Goal: Task Accomplishment & Management: Use online tool/utility

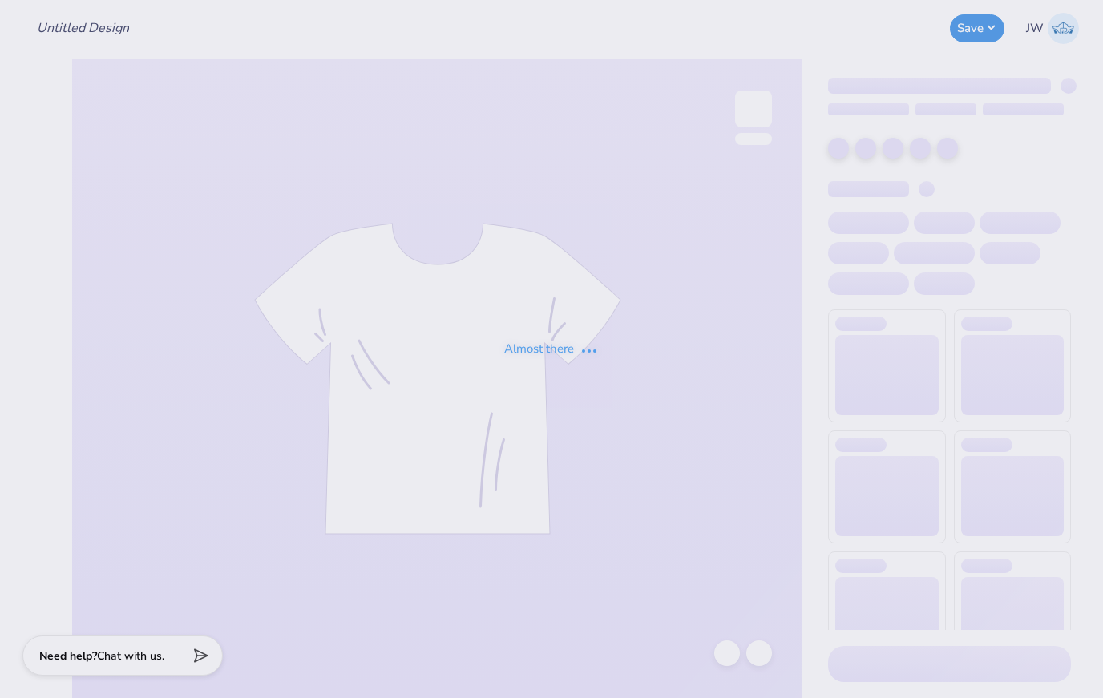
type input "TAG Sweatshirt"
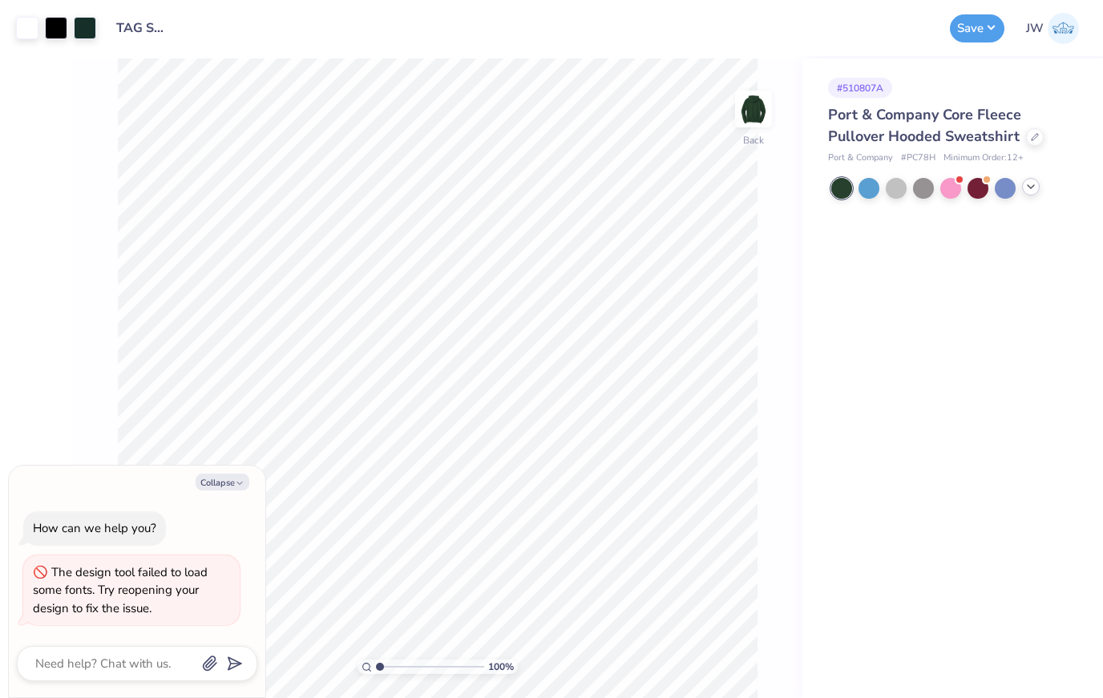
click at [1039, 186] on div at bounding box center [1031, 187] width 18 height 18
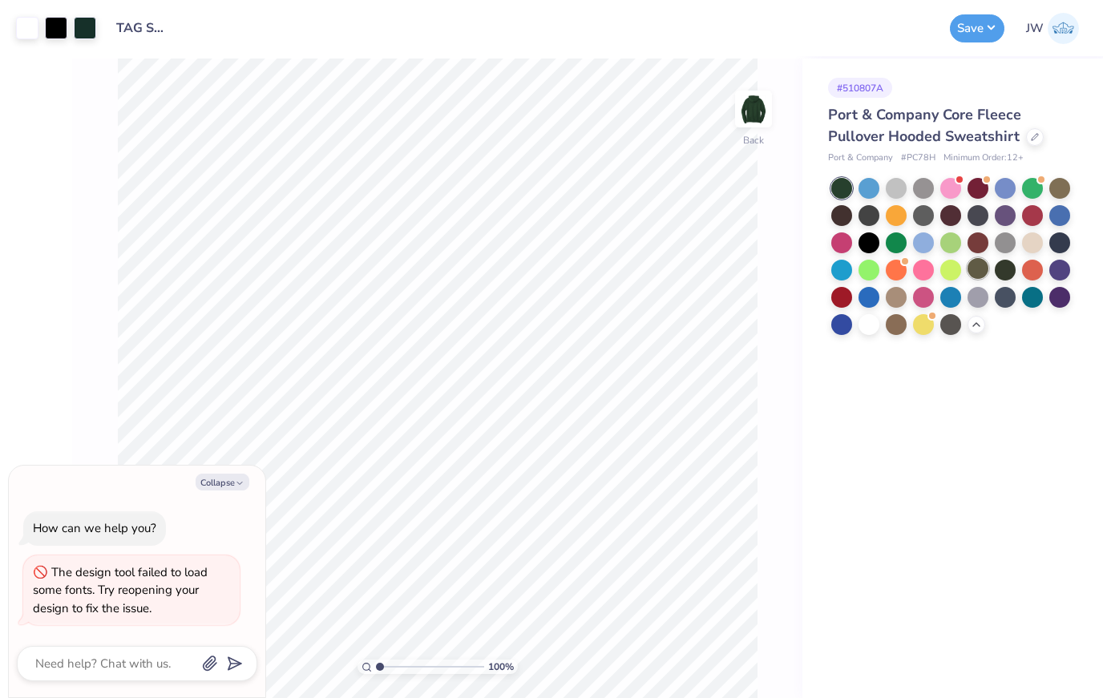
click at [981, 269] on div at bounding box center [978, 268] width 21 height 21
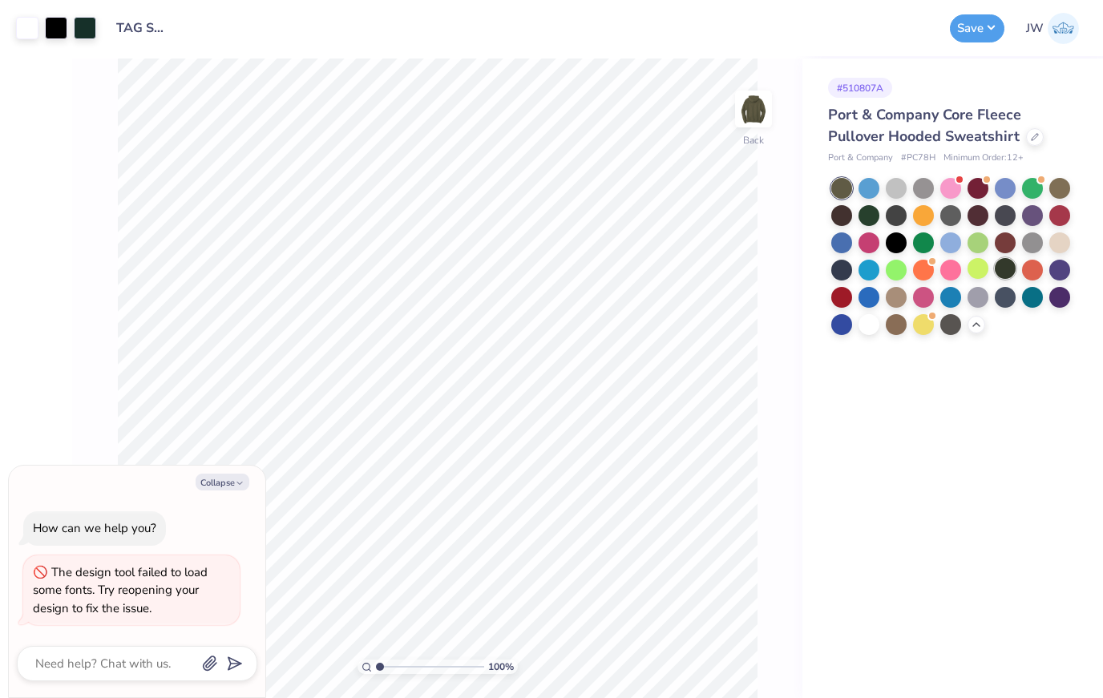
click at [1006, 265] on div at bounding box center [1005, 268] width 21 height 21
click at [241, 488] on icon "button" at bounding box center [240, 484] width 10 height 10
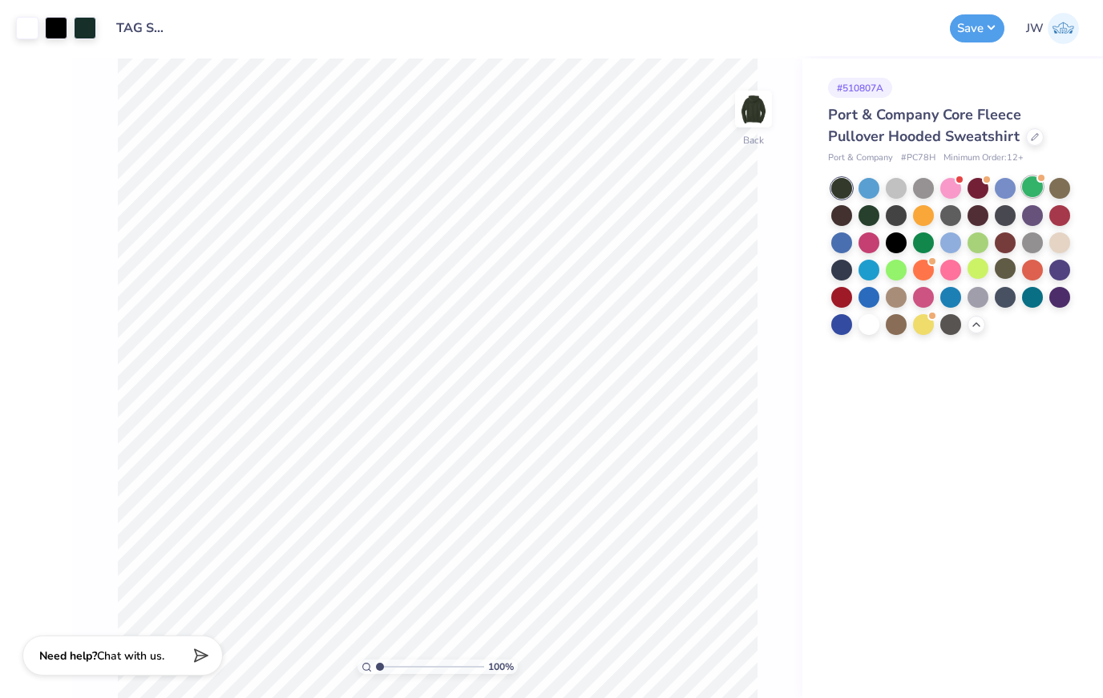
click at [1042, 190] on div at bounding box center [1032, 186] width 21 height 21
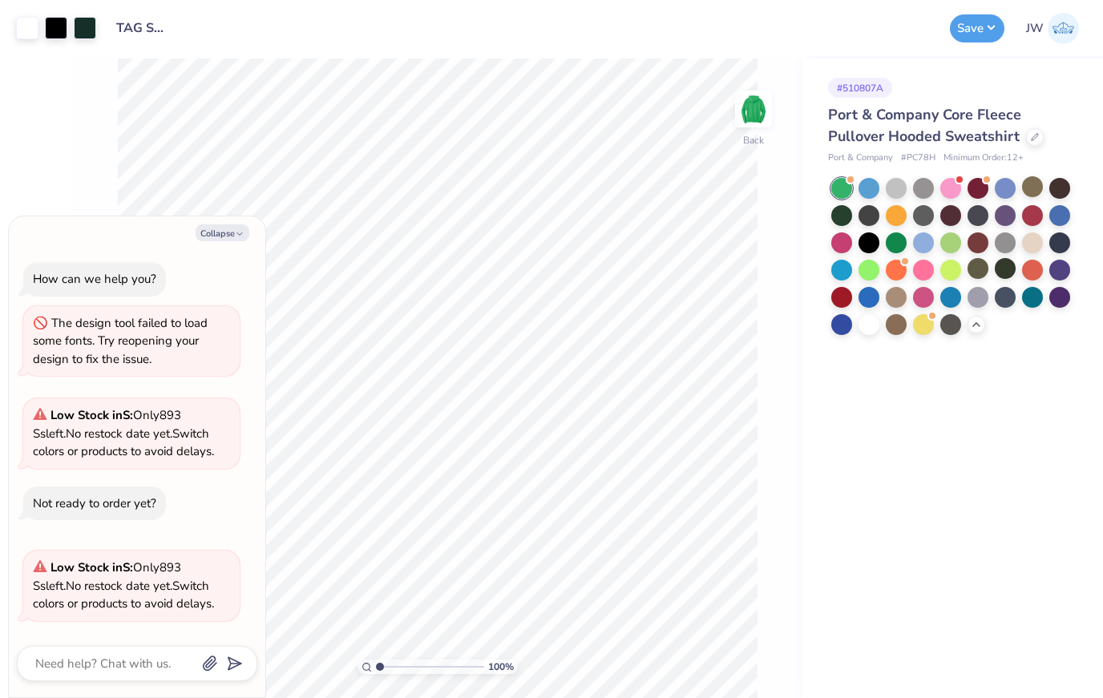
scroll to position [51, 0]
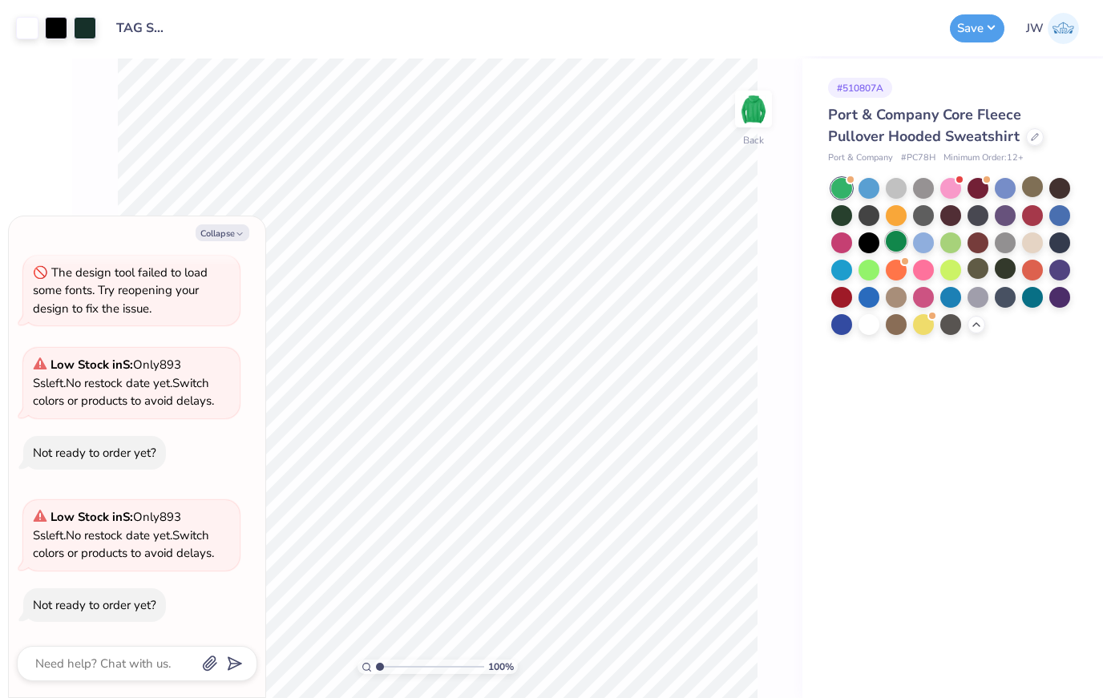
click at [897, 241] on div at bounding box center [896, 241] width 21 height 21
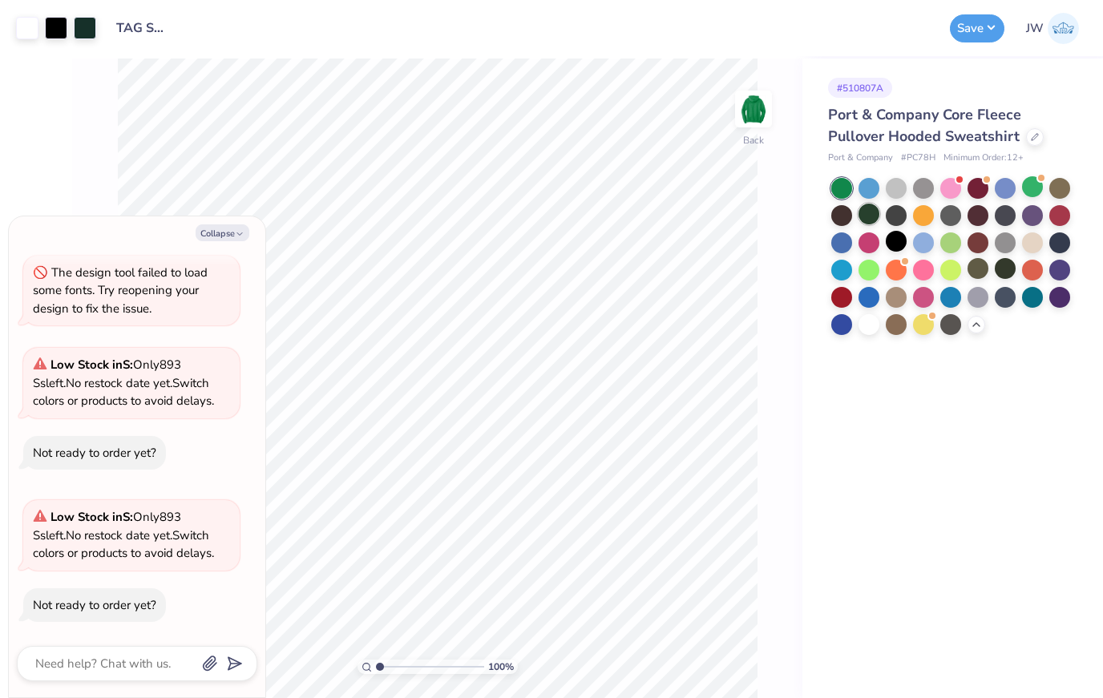
click at [877, 209] on div at bounding box center [869, 214] width 21 height 21
type textarea "x"
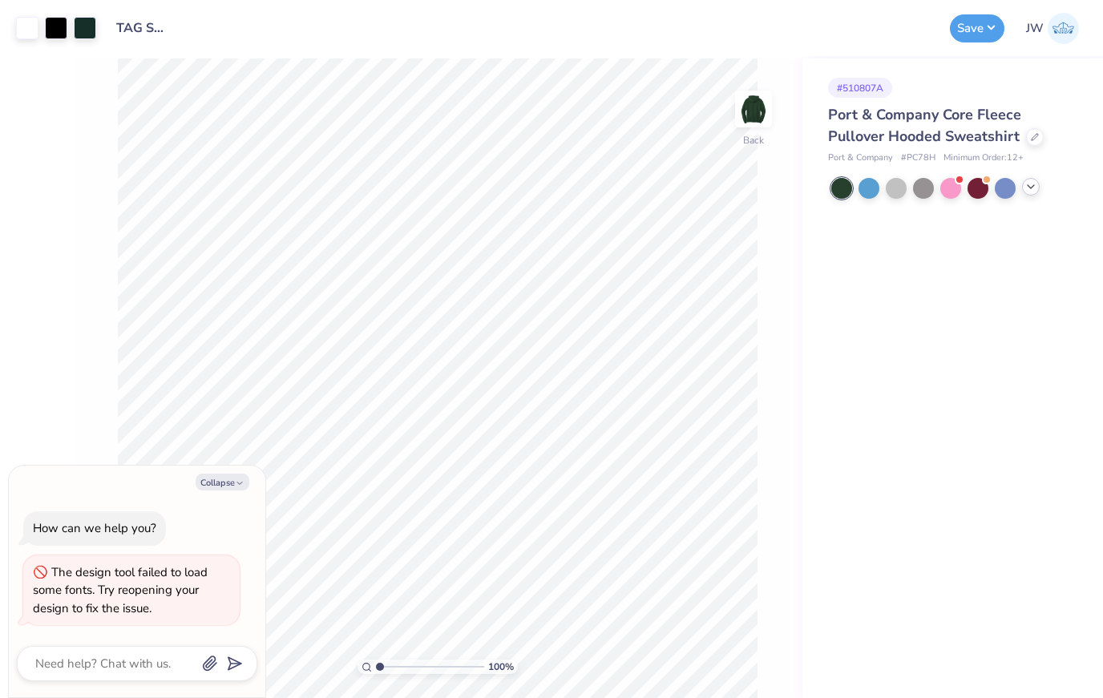
click at [1039, 182] on div at bounding box center [1031, 187] width 18 height 18
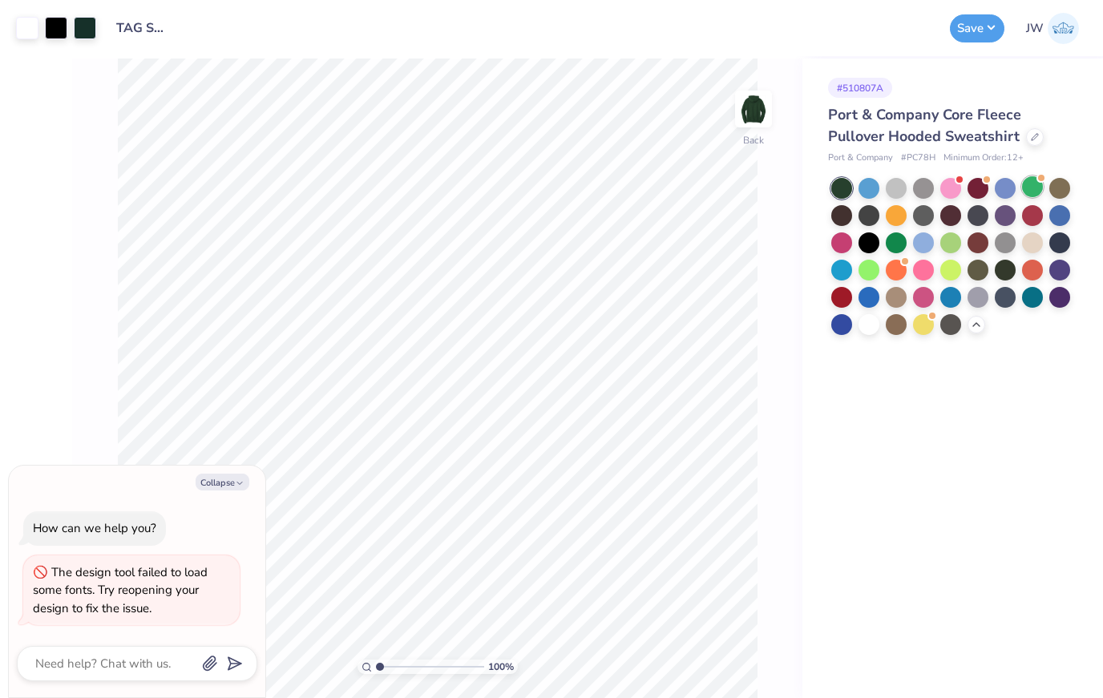
click at [1039, 184] on div at bounding box center [1032, 186] width 21 height 21
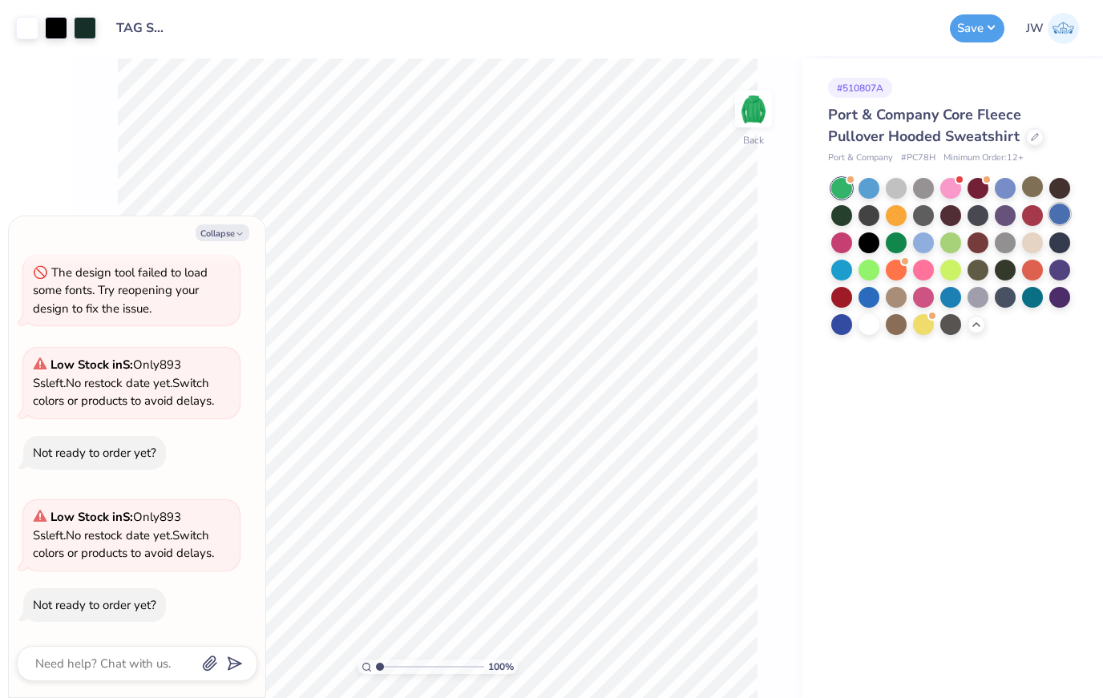
click at [1063, 204] on div at bounding box center [1060, 214] width 21 height 21
click at [1055, 185] on div at bounding box center [1060, 186] width 21 height 21
click at [848, 211] on div at bounding box center [842, 214] width 21 height 21
click at [989, 270] on div at bounding box center [978, 268] width 21 height 21
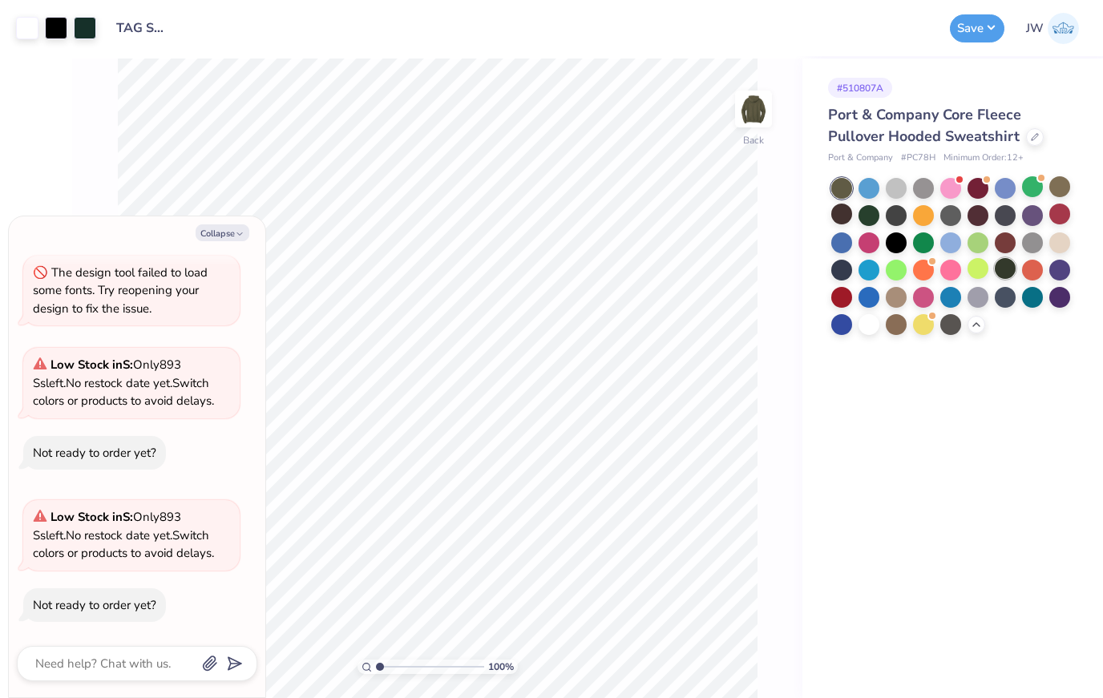
click at [1000, 261] on div at bounding box center [1005, 268] width 21 height 21
click at [239, 241] on button "Collapse" at bounding box center [223, 233] width 54 height 17
type textarea "x"
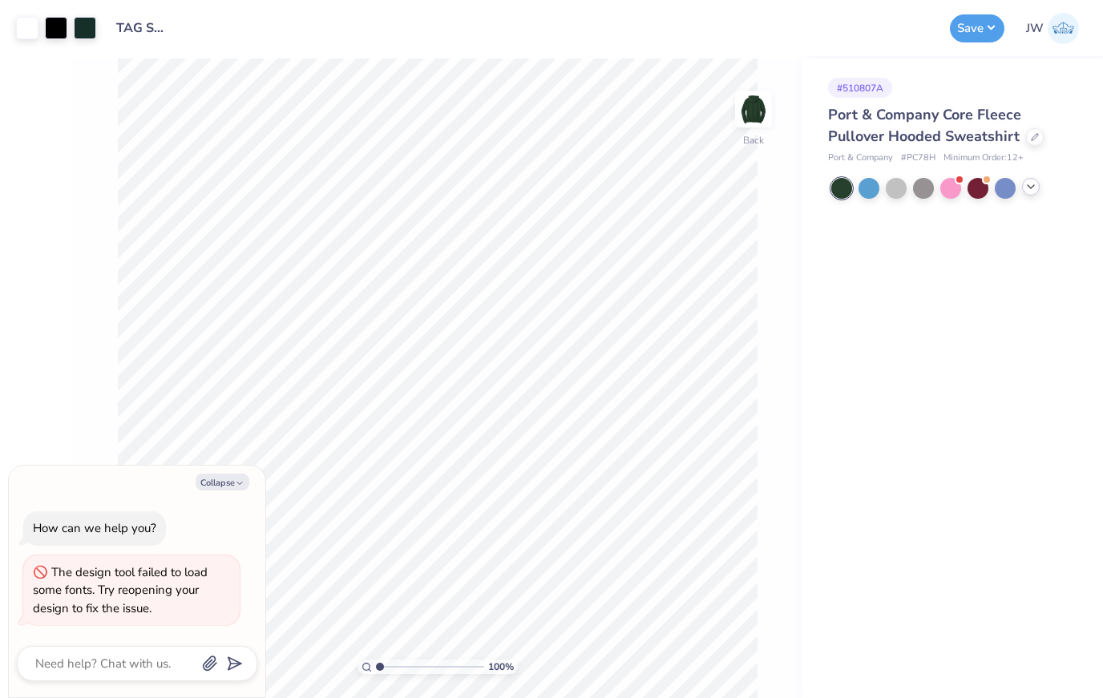
click at [1027, 196] on div at bounding box center [952, 188] width 240 height 21
click at [898, 188] on div at bounding box center [896, 186] width 21 height 21
click at [896, 184] on div at bounding box center [896, 186] width 21 height 21
click at [970, 39] on button "Save" at bounding box center [977, 26] width 55 height 28
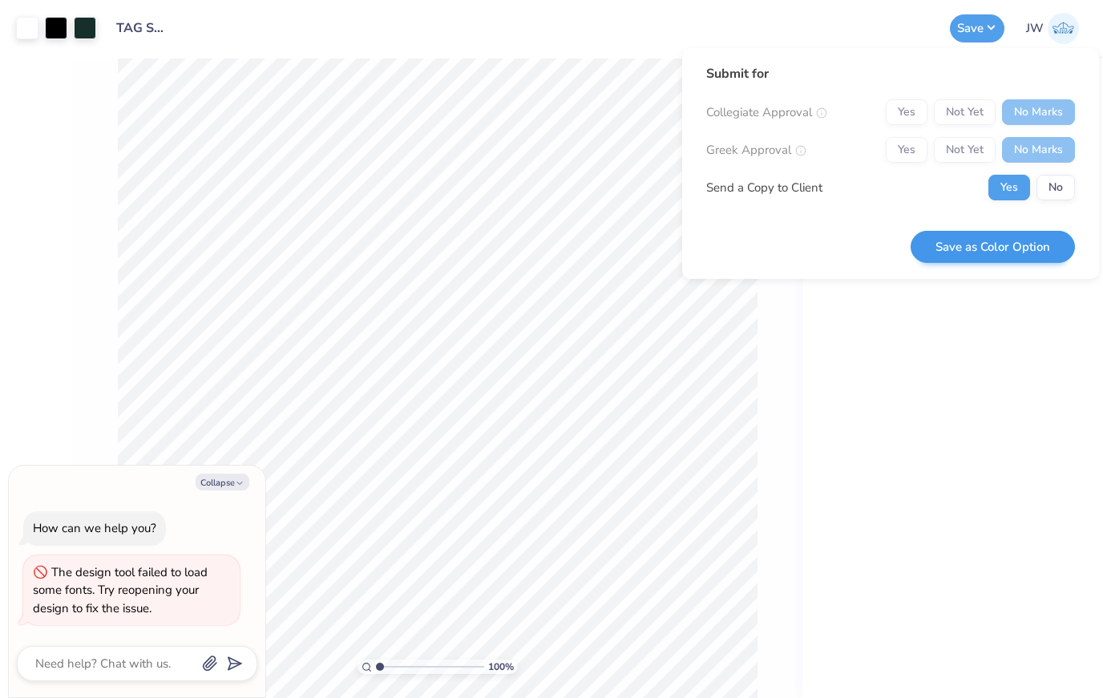
click at [1034, 241] on button "Save as Color Option" at bounding box center [993, 247] width 164 height 33
type textarea "x"
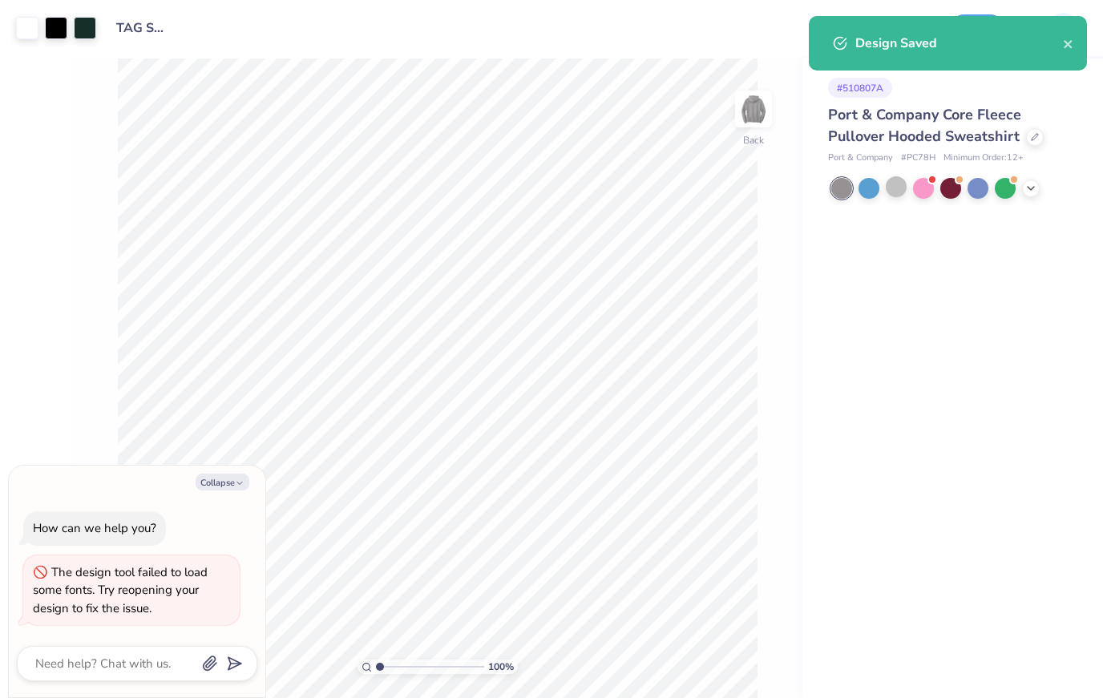
click at [1081, 34] on div "Design Saved" at bounding box center [948, 43] width 278 height 55
click at [1080, 34] on div "Design Saved" at bounding box center [948, 43] width 278 height 55
click at [1071, 47] on icon "close" at bounding box center [1068, 44] width 8 height 8
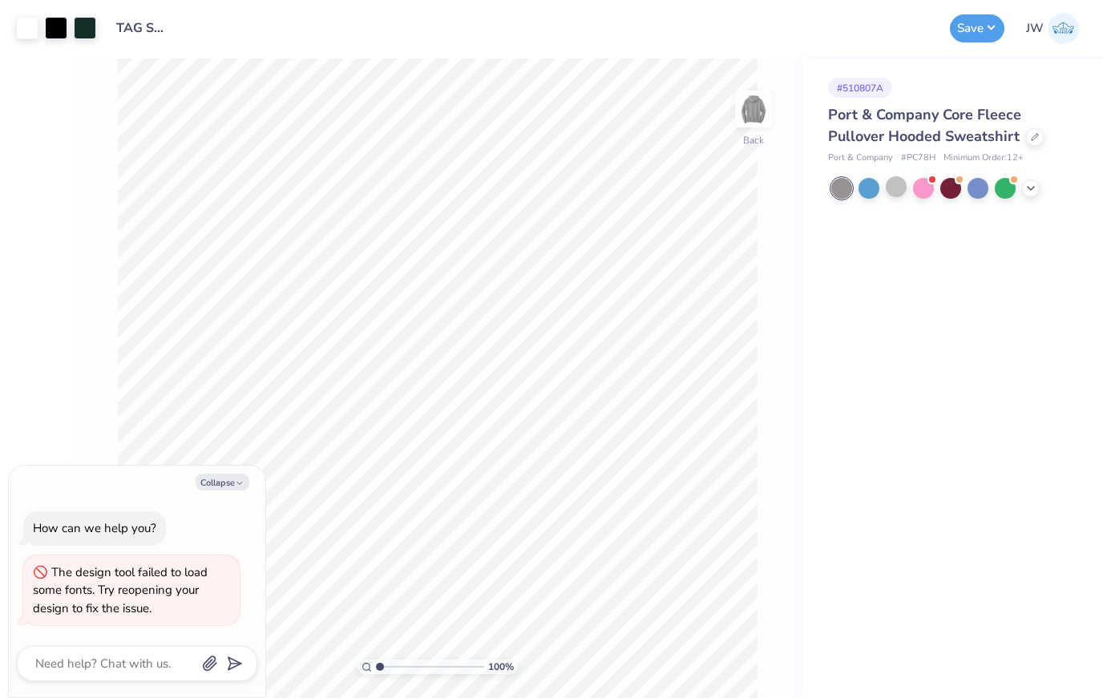
click at [1071, 47] on div "Design Saved" at bounding box center [948, 49] width 285 height 73
click at [901, 194] on div at bounding box center [896, 186] width 21 height 21
click at [901, 193] on div at bounding box center [896, 186] width 21 height 21
click at [837, 186] on div at bounding box center [842, 188] width 21 height 21
click at [979, 31] on button "Save" at bounding box center [977, 26] width 55 height 28
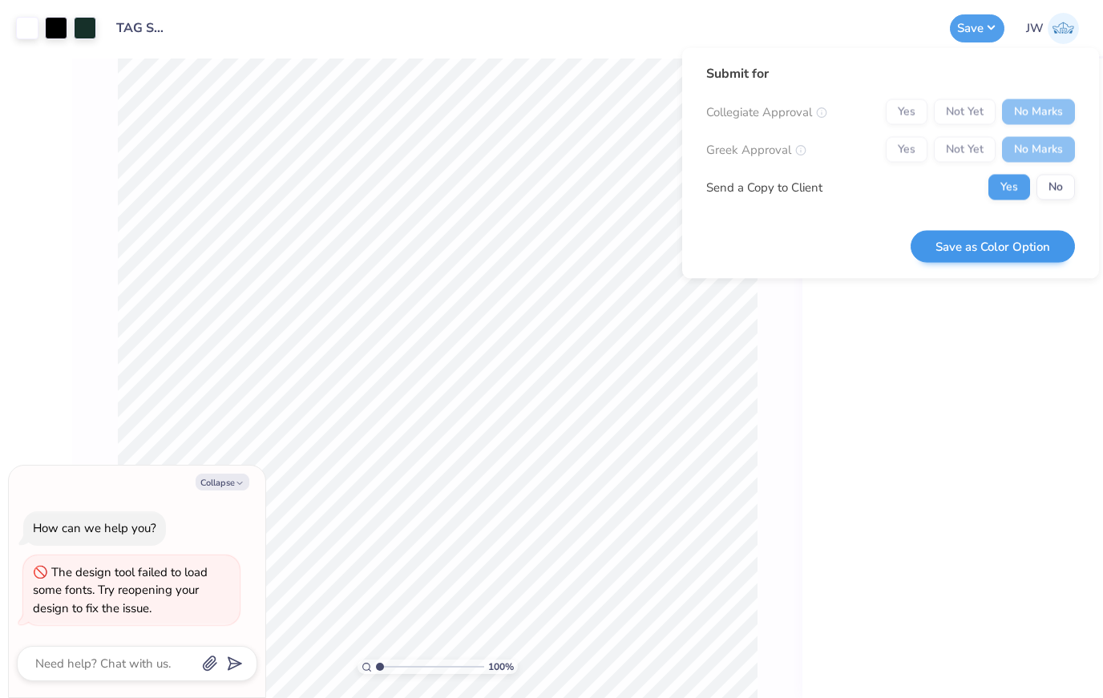
click at [1028, 252] on button "Save as Color Option" at bounding box center [993, 246] width 164 height 33
type textarea "x"
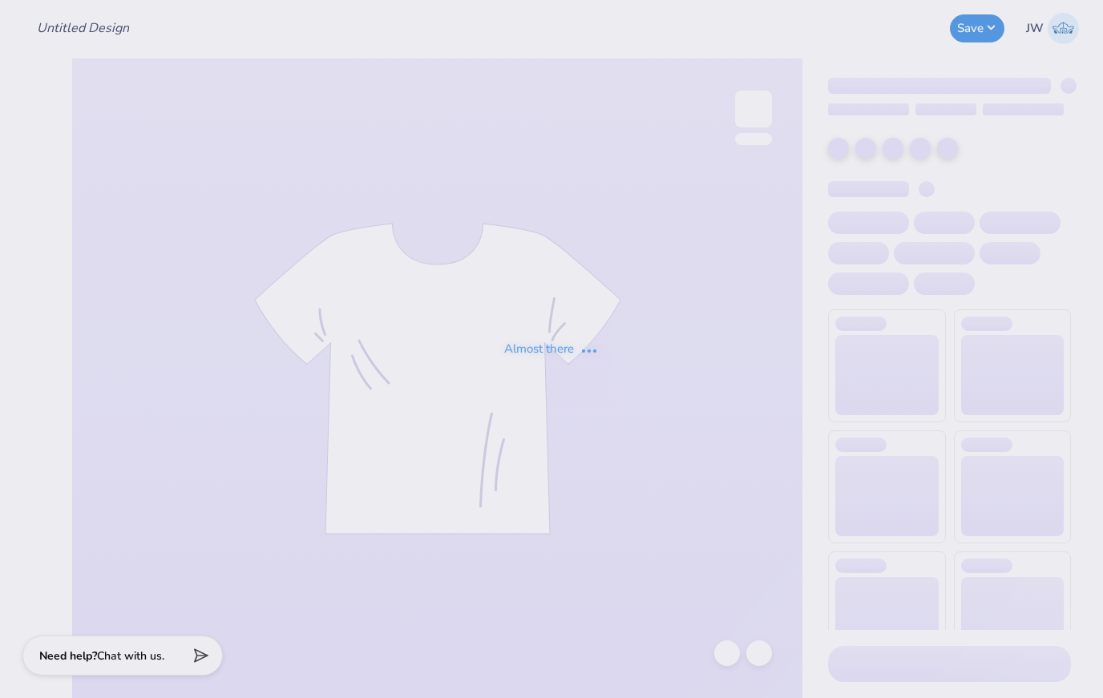
type input "TAG Sweatshirt"
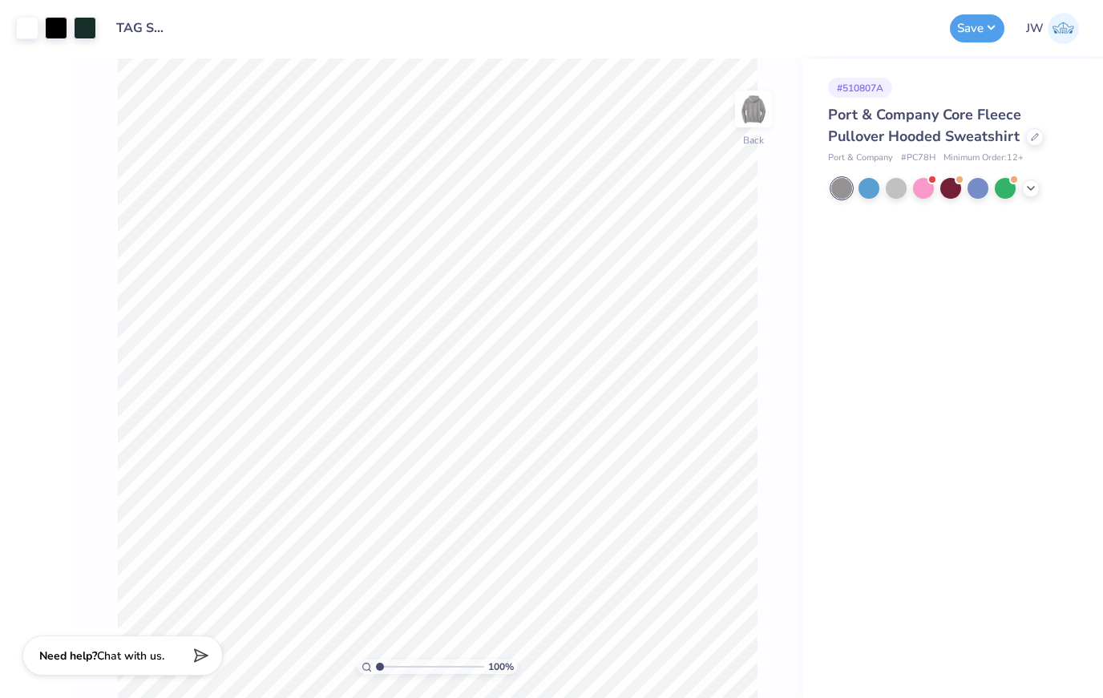
click at [1002, 8] on div "Save JW" at bounding box center [1022, 28] width 145 height 56
click at [22, 696] on div "Art colors Design Title TAG Sweatshirt Save JW Image AI Designs Add Text Upload…" at bounding box center [551, 349] width 1103 height 698
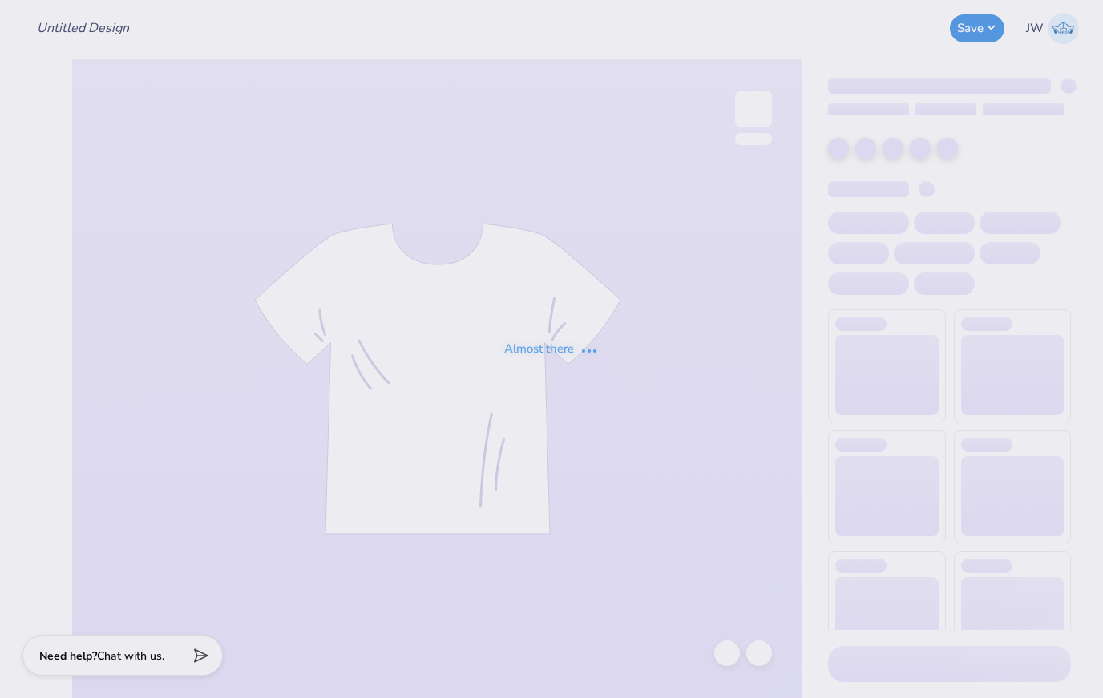
type input "TAG Sweatshirt"
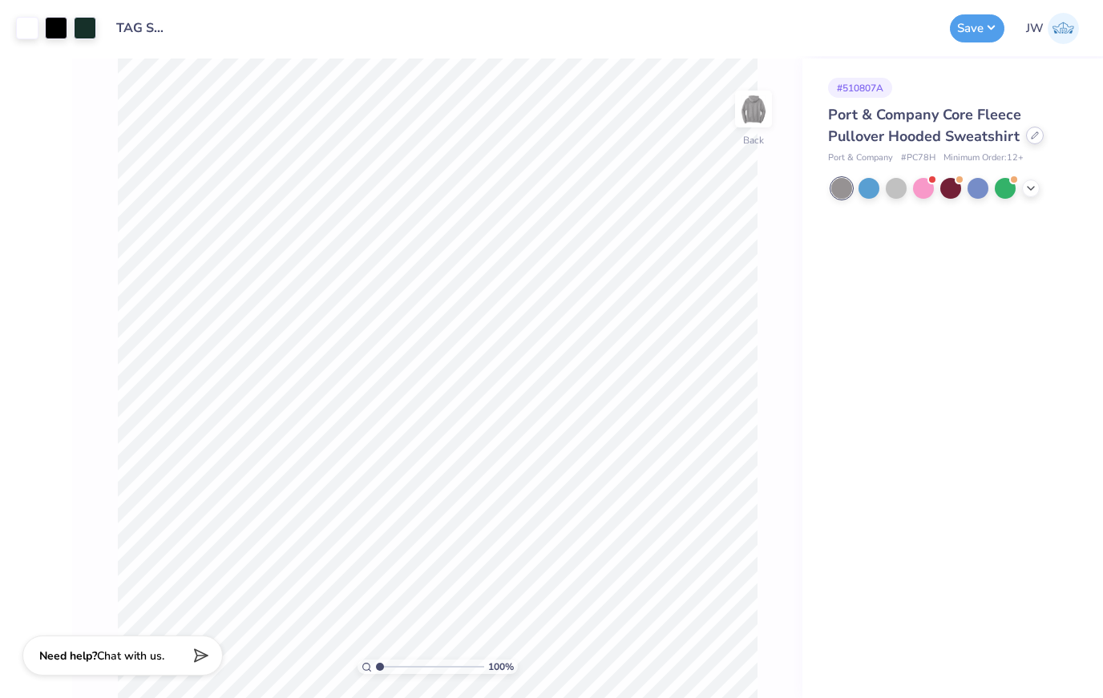
click at [1032, 144] on div "Port & Company Core Fleece Pullover Hooded Sweatshirt" at bounding box center [949, 125] width 243 height 43
click at [1037, 190] on icon at bounding box center [1031, 186] width 13 height 13
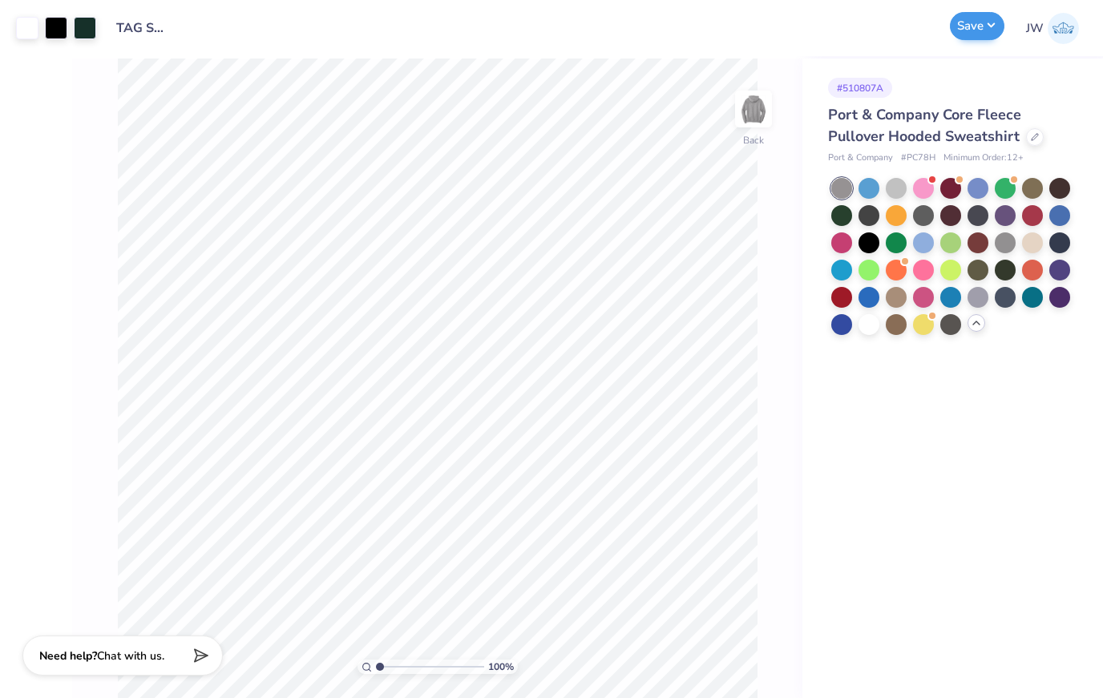
click at [972, 22] on button "Save" at bounding box center [977, 26] width 55 height 28
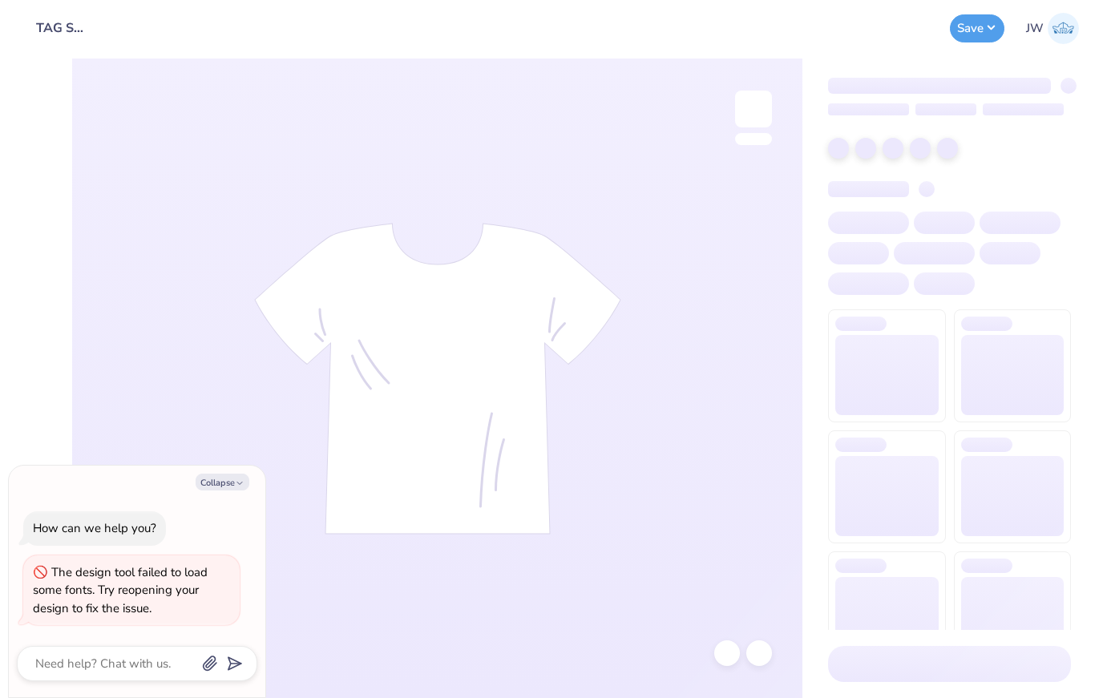
type textarea "x"
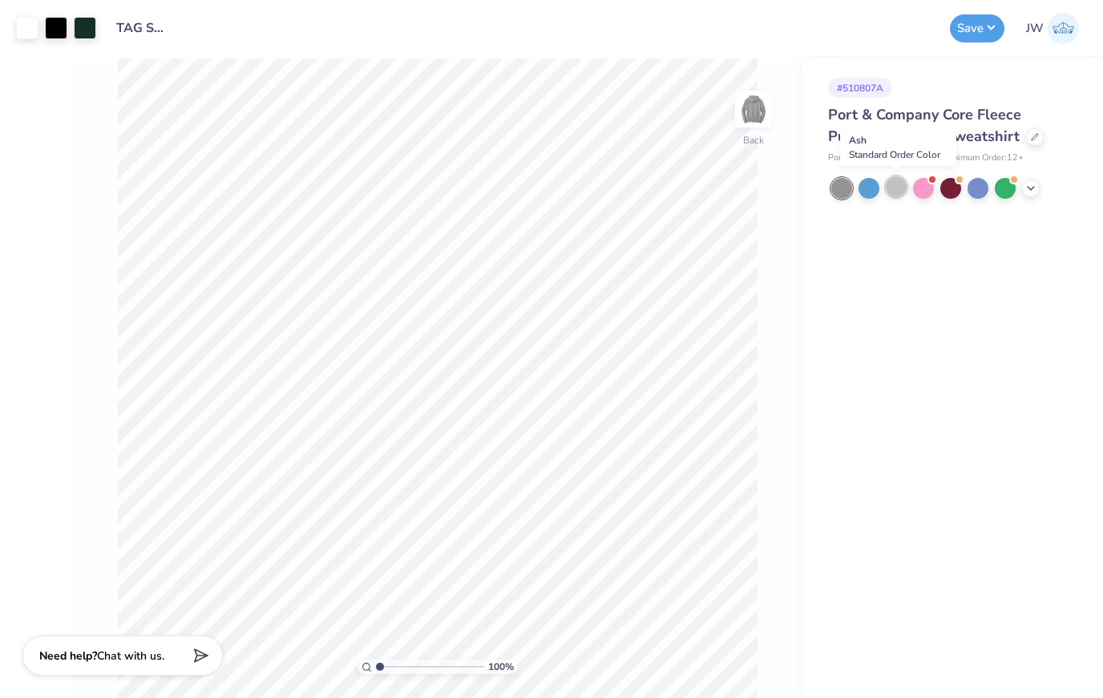
click at [899, 186] on div at bounding box center [896, 186] width 21 height 21
click at [961, 184] on div at bounding box center [951, 186] width 21 height 21
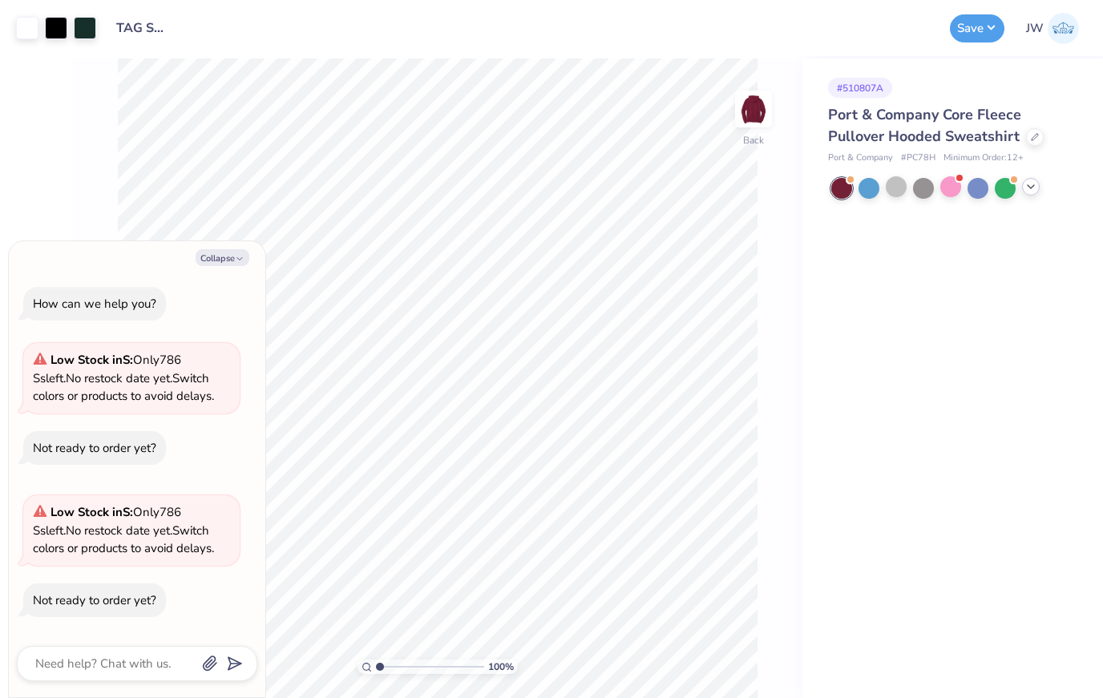
click at [1026, 188] on icon at bounding box center [1031, 186] width 13 height 13
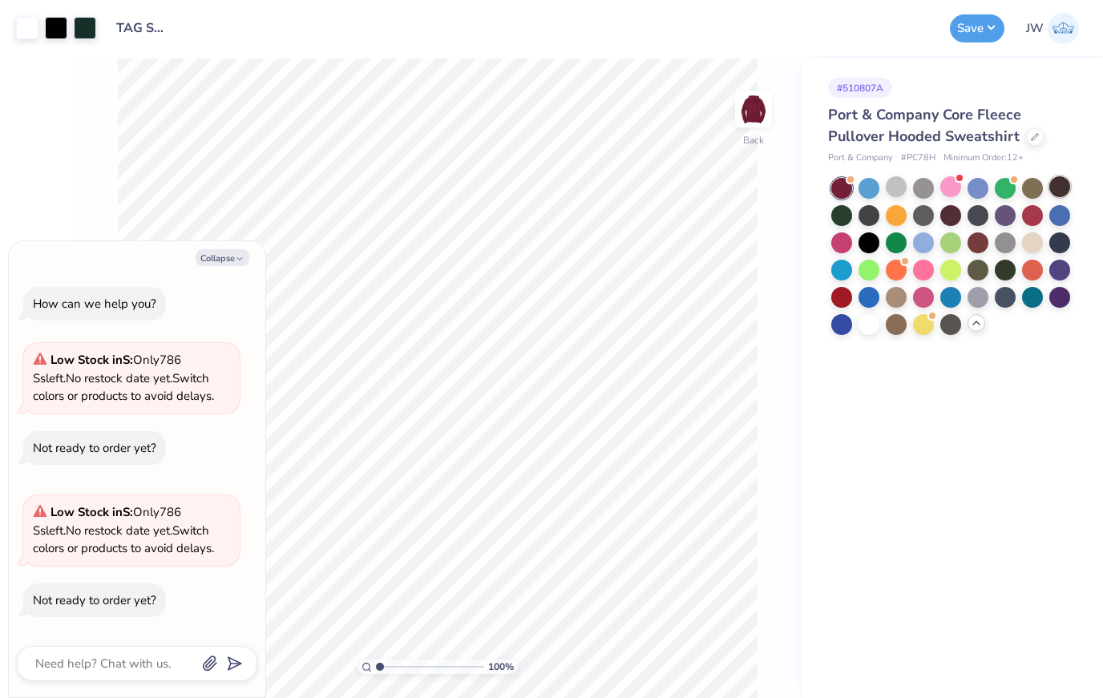
click at [1061, 190] on div at bounding box center [1060, 186] width 21 height 21
click at [938, 218] on div at bounding box center [952, 256] width 240 height 157
click at [927, 216] on div at bounding box center [923, 214] width 21 height 21
click at [983, 217] on div at bounding box center [978, 214] width 21 height 21
click at [874, 253] on div at bounding box center [952, 256] width 240 height 157
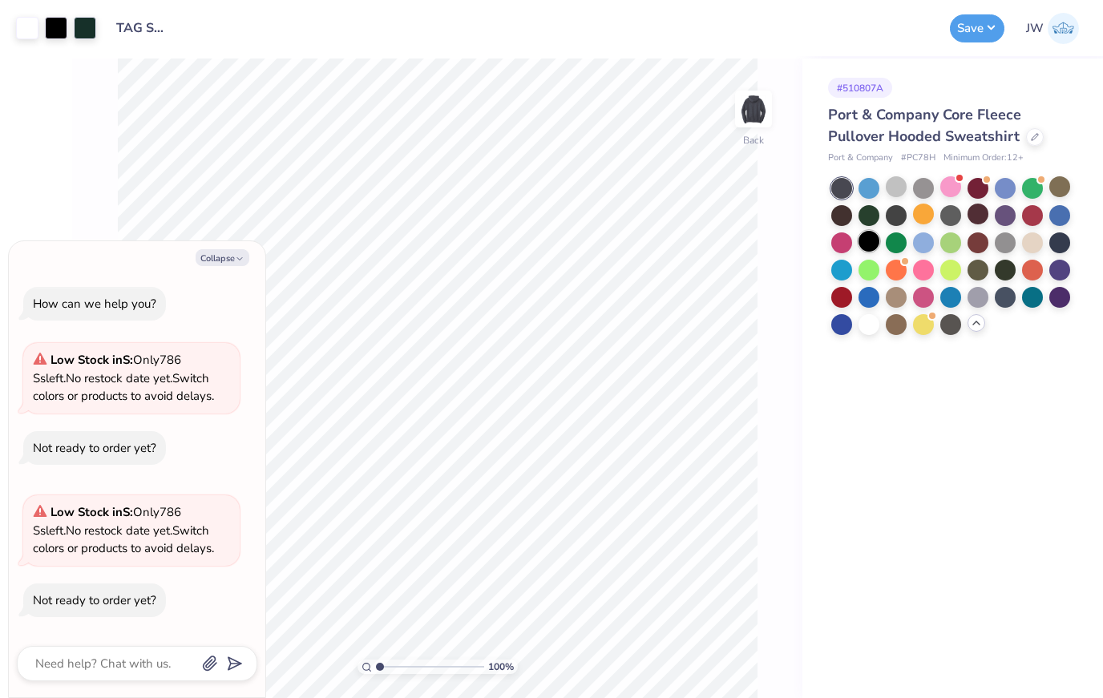
click at [873, 248] on div at bounding box center [869, 241] width 21 height 21
click at [898, 241] on div at bounding box center [896, 241] width 21 height 21
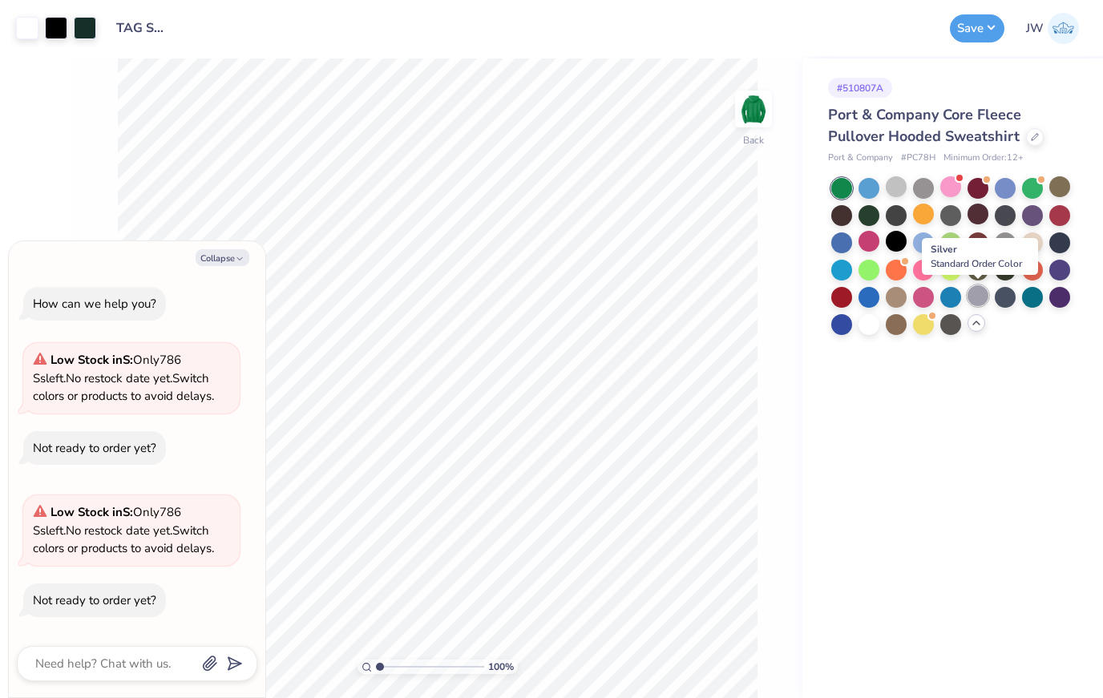
click at [974, 293] on div at bounding box center [978, 295] width 21 height 21
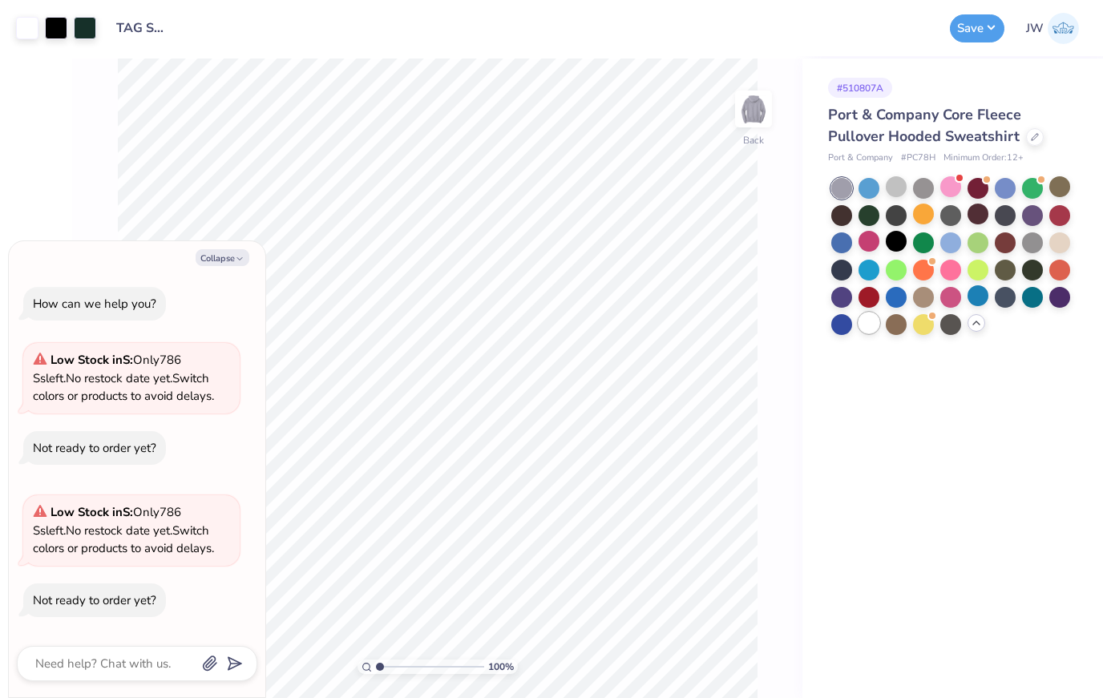
click at [871, 316] on div at bounding box center [869, 323] width 21 height 21
click at [950, 317] on div at bounding box center [951, 323] width 21 height 21
click at [905, 287] on div at bounding box center [896, 295] width 21 height 21
click at [1026, 301] on div at bounding box center [1032, 295] width 21 height 21
click at [1000, 261] on div at bounding box center [1005, 268] width 21 height 21
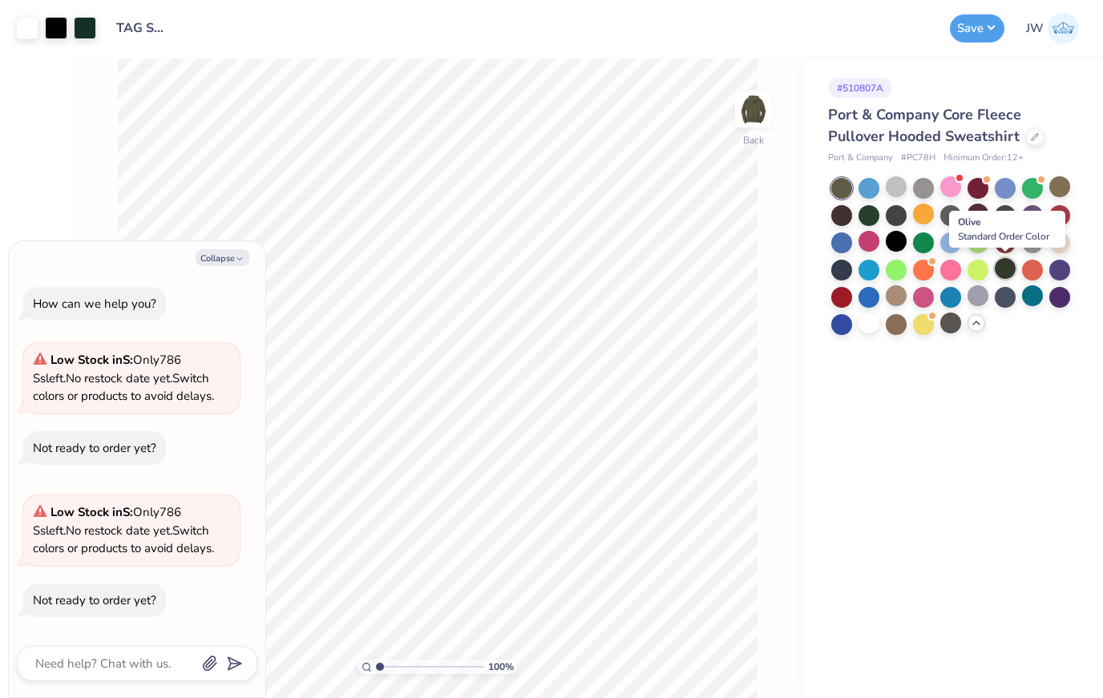
click at [1006, 269] on div at bounding box center [1005, 268] width 21 height 21
click at [221, 249] on div "Collapse How can we help you? Low Stock in S : Only 786 Ss left. No restock dat…" at bounding box center [137, 469] width 257 height 457
click at [213, 266] on button "Collapse" at bounding box center [223, 257] width 54 height 17
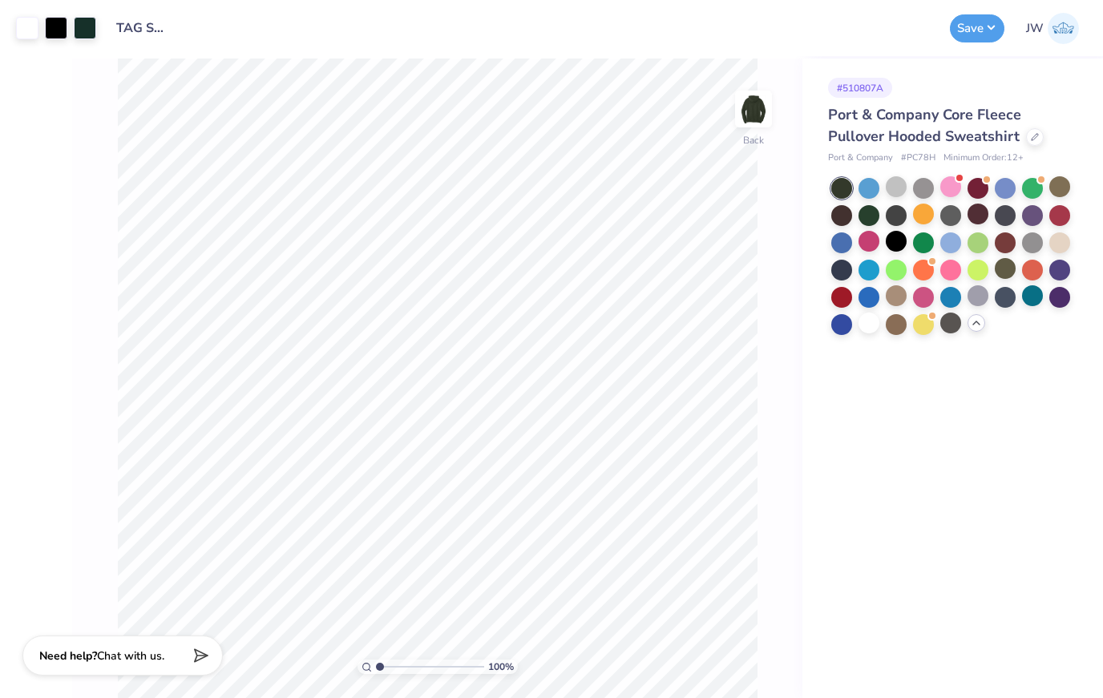
type textarea "x"
click at [1010, 38] on div "Save JW" at bounding box center [1022, 28] width 145 height 56
click at [998, 36] on button "Save" at bounding box center [977, 26] width 55 height 28
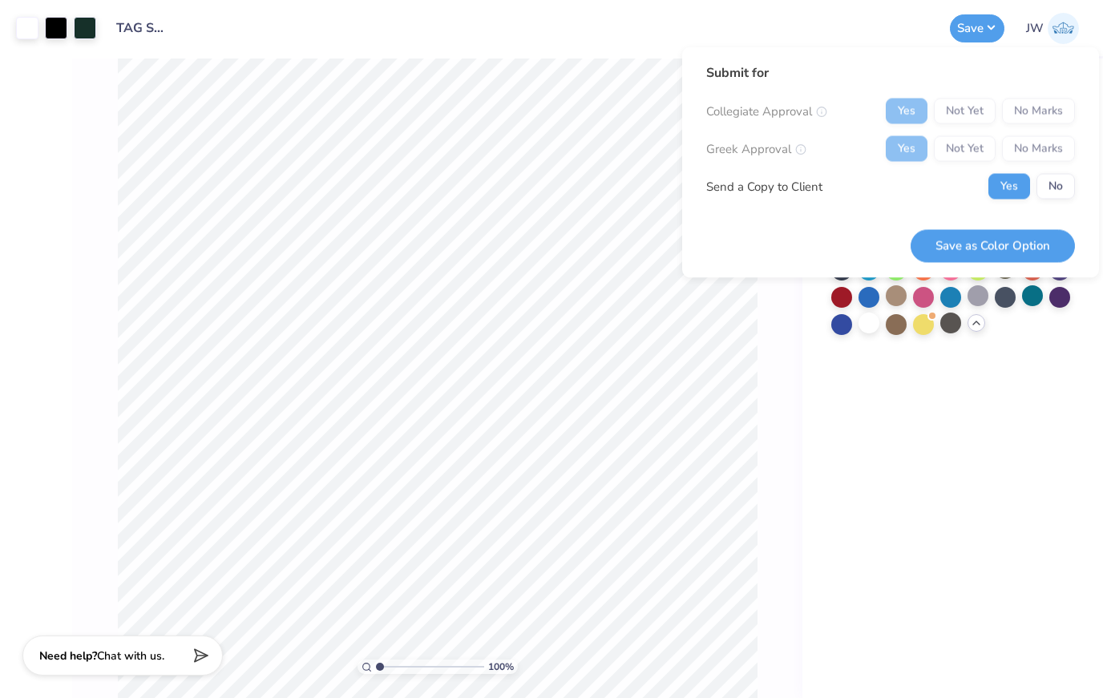
click at [1045, 249] on button "Save as Color Option" at bounding box center [993, 245] width 164 height 33
